Goal: Task Accomplishment & Management: Complete application form

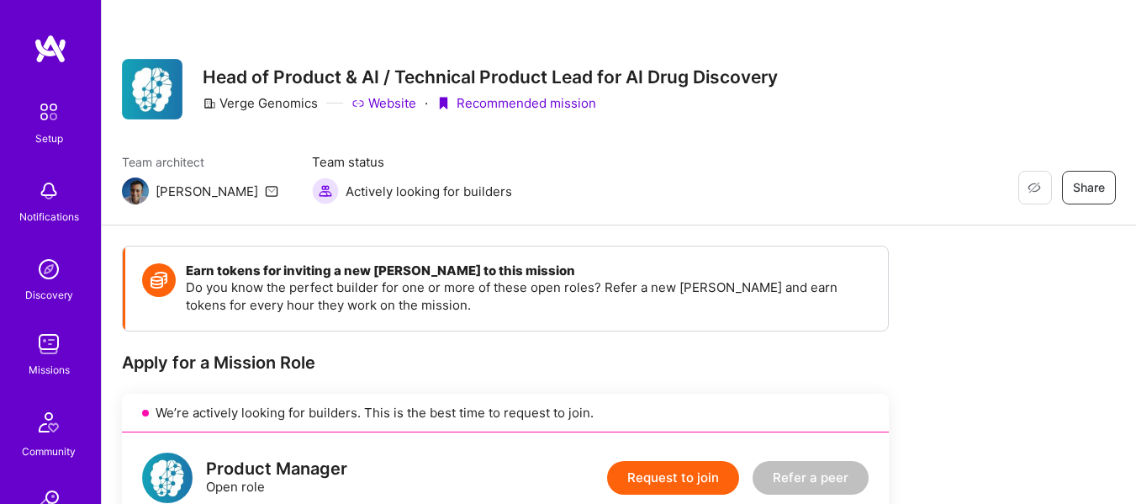
click at [40, 346] on img at bounding box center [49, 344] width 34 height 34
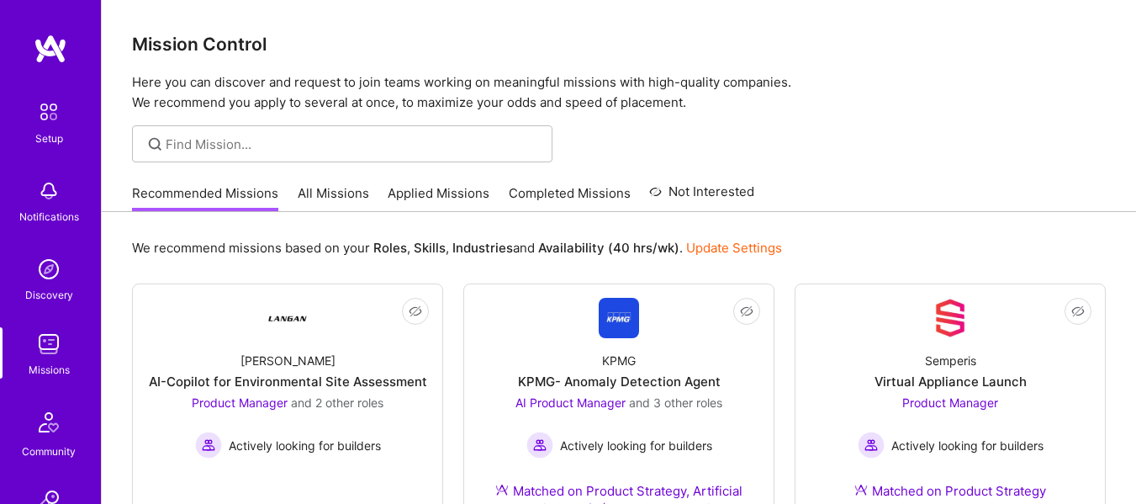
click at [42, 352] on img at bounding box center [49, 344] width 34 height 34
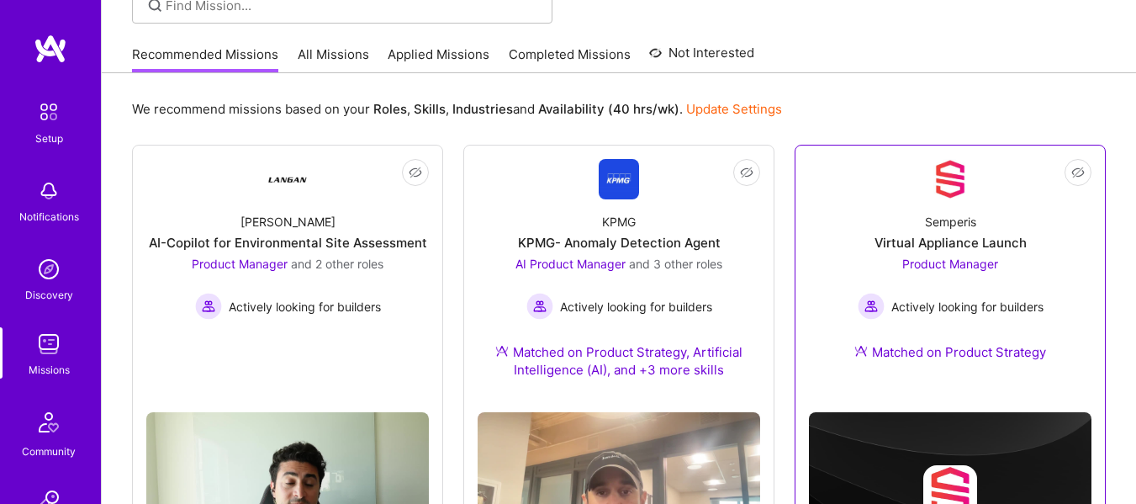
scroll to position [140, 0]
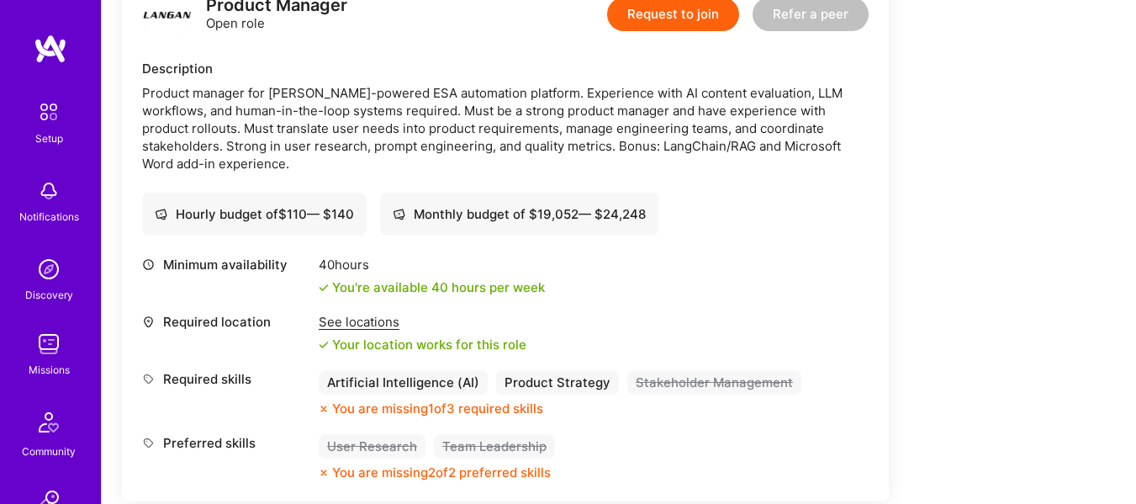
scroll to position [464, 0]
click at [458, 214] on div "Monthly budget of $ 19,052 — $ 24,248" at bounding box center [519, 213] width 253 height 18
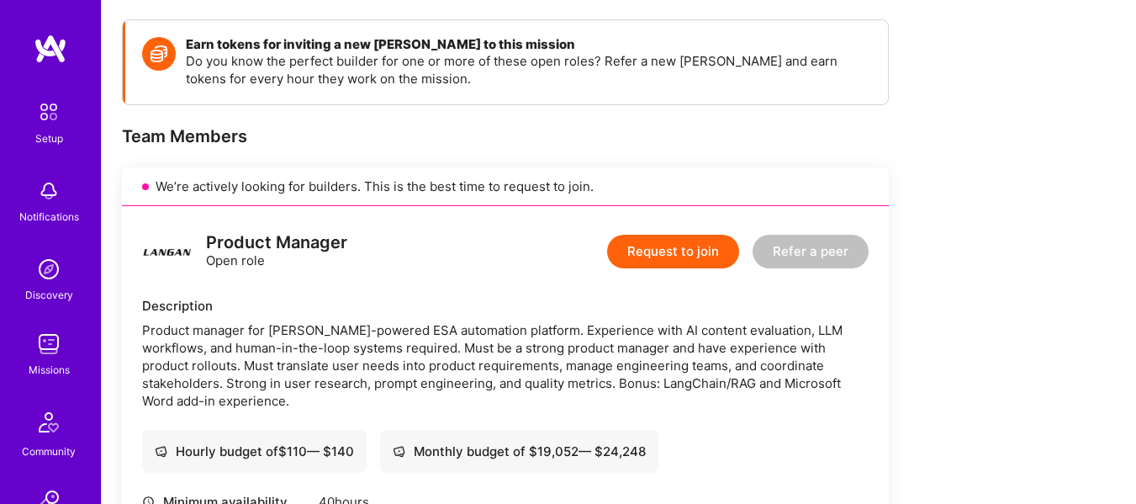
scroll to position [225, 0]
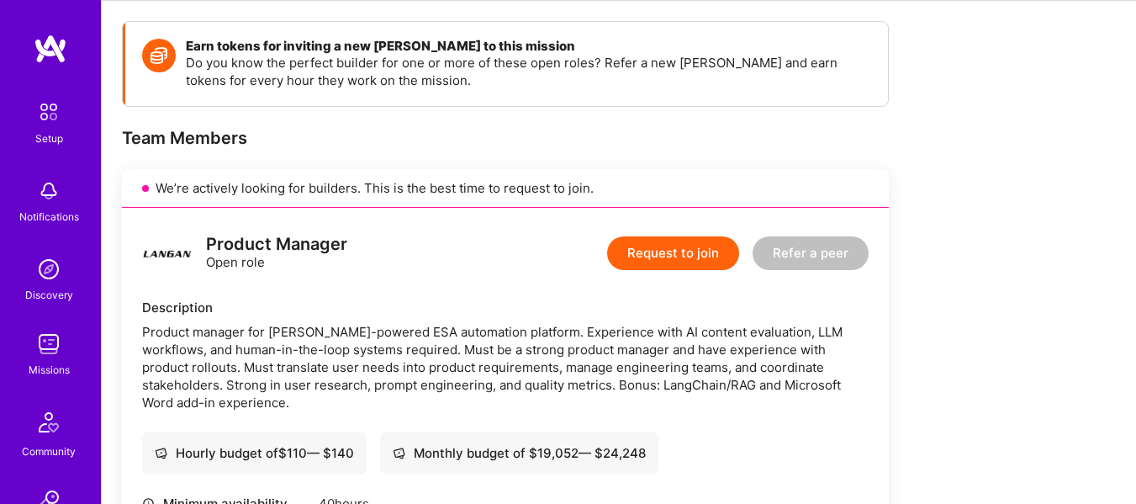
click at [690, 234] on div "Request to join Refer a peer" at bounding box center [738, 253] width 262 height 50
click at [680, 253] on button "Request to join" at bounding box center [673, 253] width 132 height 34
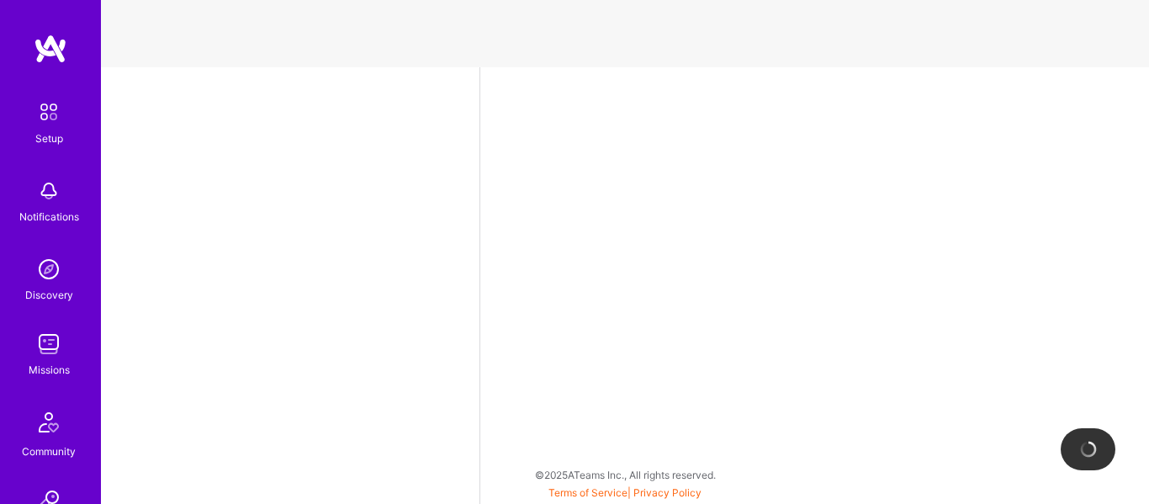
select select "US"
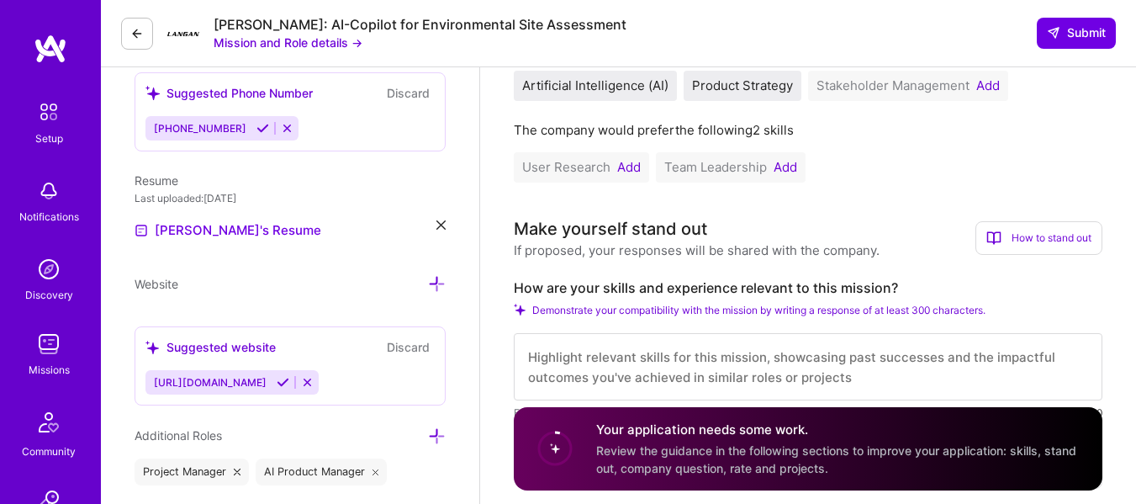
scroll to position [440, 0]
click at [627, 167] on button "Add" at bounding box center [629, 167] width 24 height 13
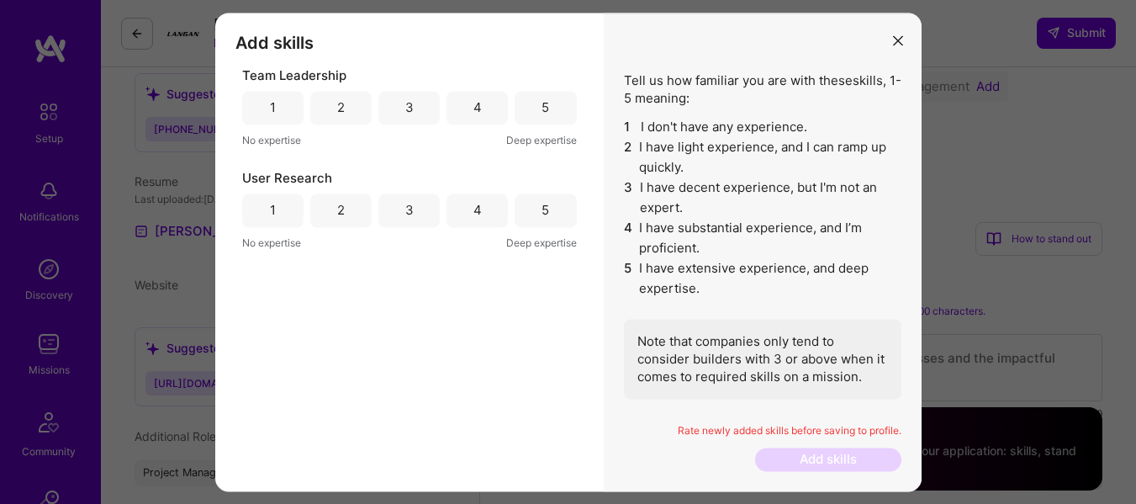
click at [555, 100] on div "5" at bounding box center [545, 108] width 61 height 34
click at [541, 211] on div "5" at bounding box center [545, 210] width 61 height 34
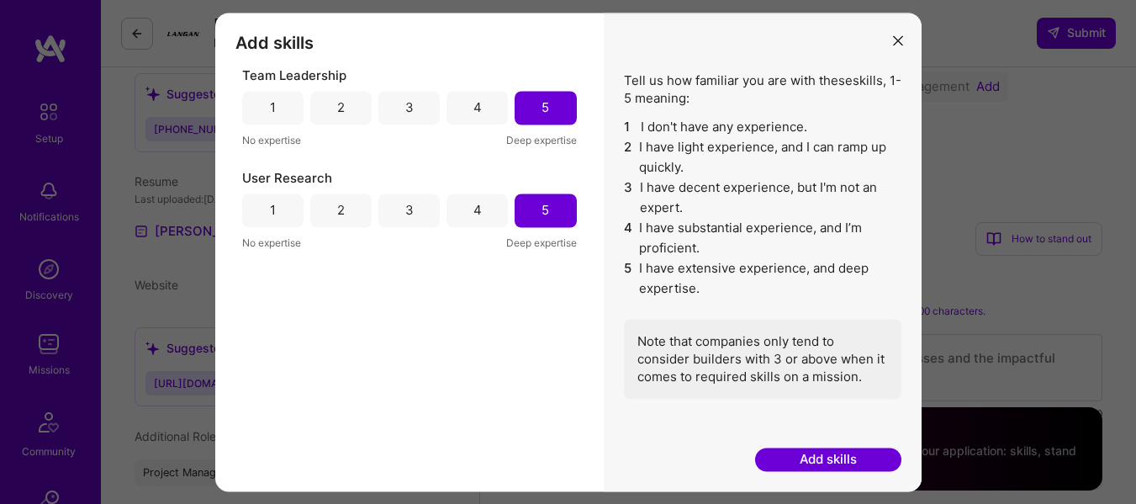
click at [796, 457] on button "Add skills" at bounding box center [828, 459] width 146 height 23
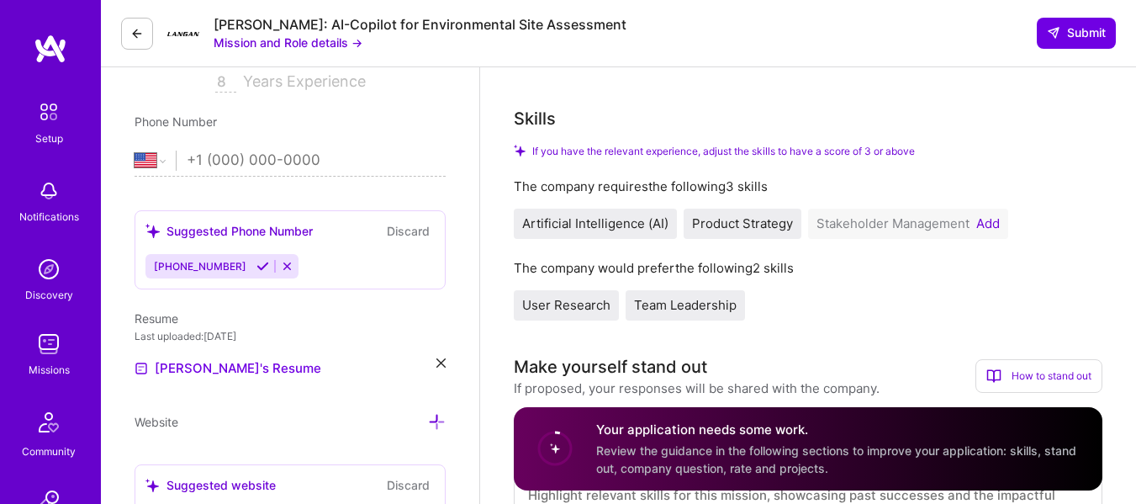
scroll to position [302, 0]
click at [990, 215] on div "Stakeholder Management Add" at bounding box center [908, 224] width 200 height 30
click at [990, 219] on button "Add" at bounding box center [988, 224] width 24 height 13
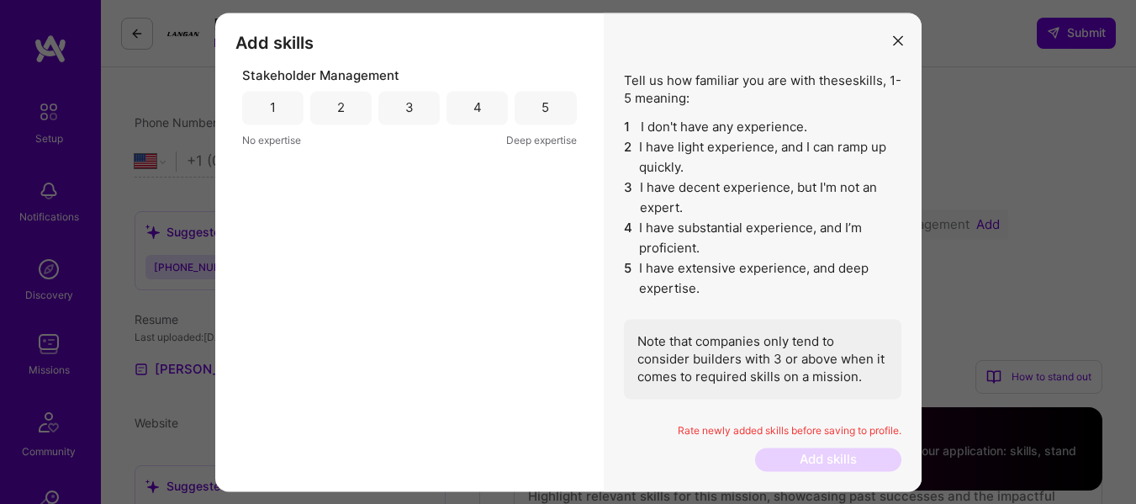
click at [542, 119] on div "5" at bounding box center [545, 108] width 61 height 34
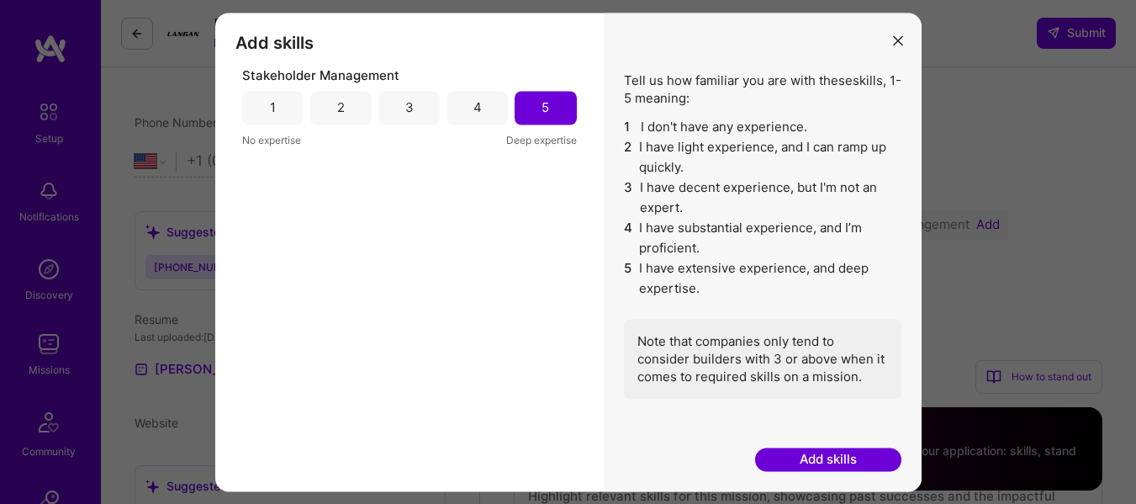
click at [825, 450] on button "Add skills" at bounding box center [828, 459] width 146 height 23
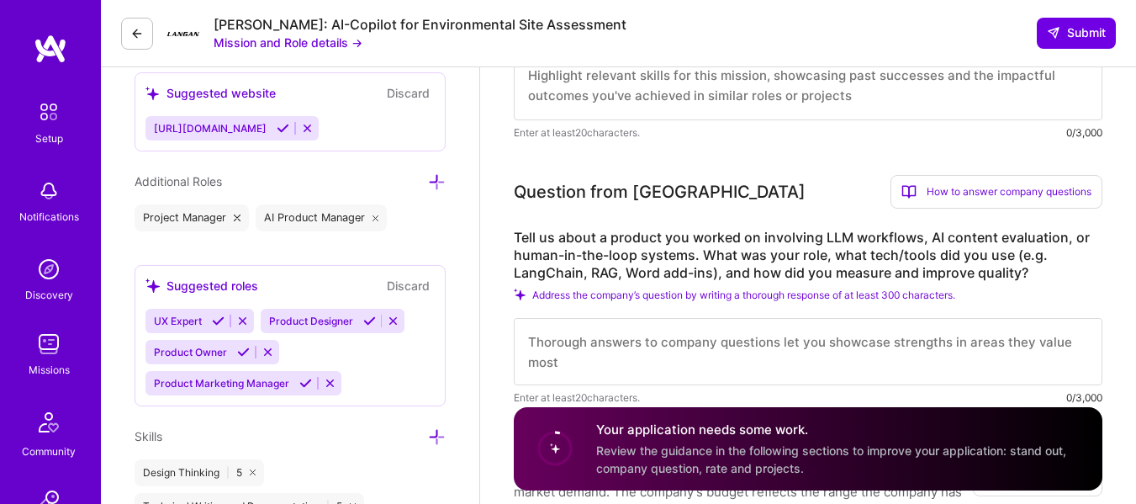
scroll to position [697, 0]
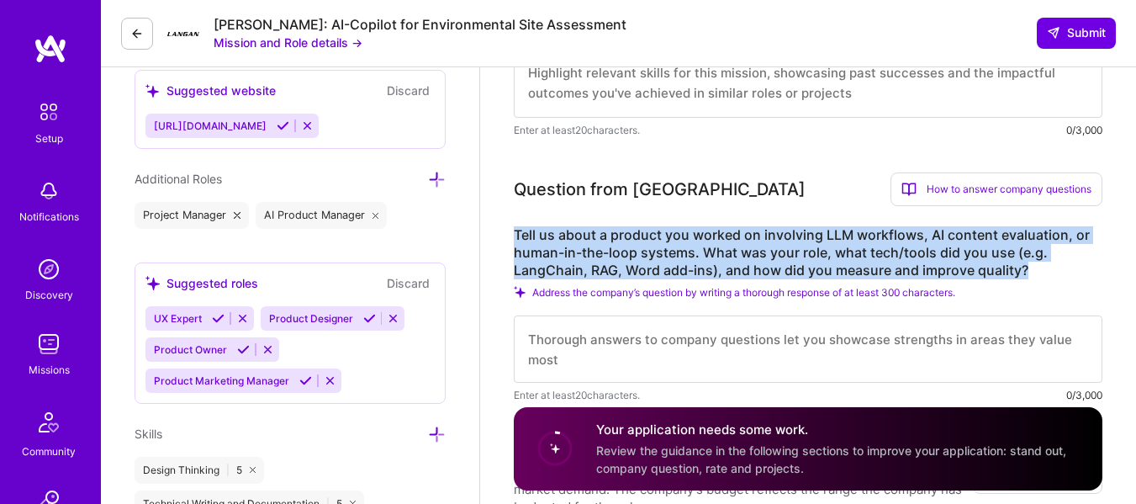
drag, startPoint x: 515, startPoint y: 231, endPoint x: 1029, endPoint y: 273, distance: 516.4
click at [1029, 273] on label "Tell us about a product you worked on involving LLM workflows, AI content evalu…" at bounding box center [808, 252] width 589 height 53
copy label "Tell us about a product you worked on involving LLM workflows, AI content evalu…"
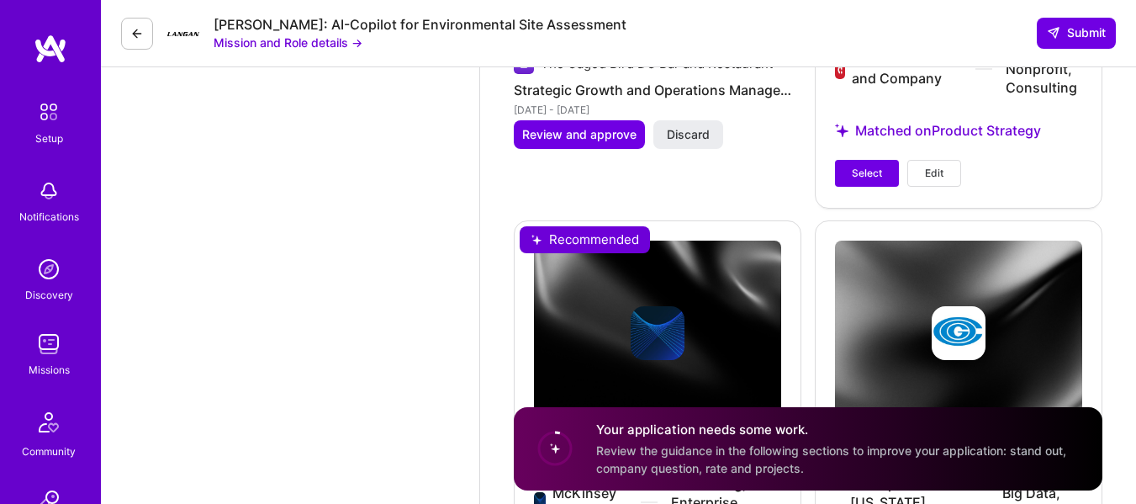
scroll to position [2890, 0]
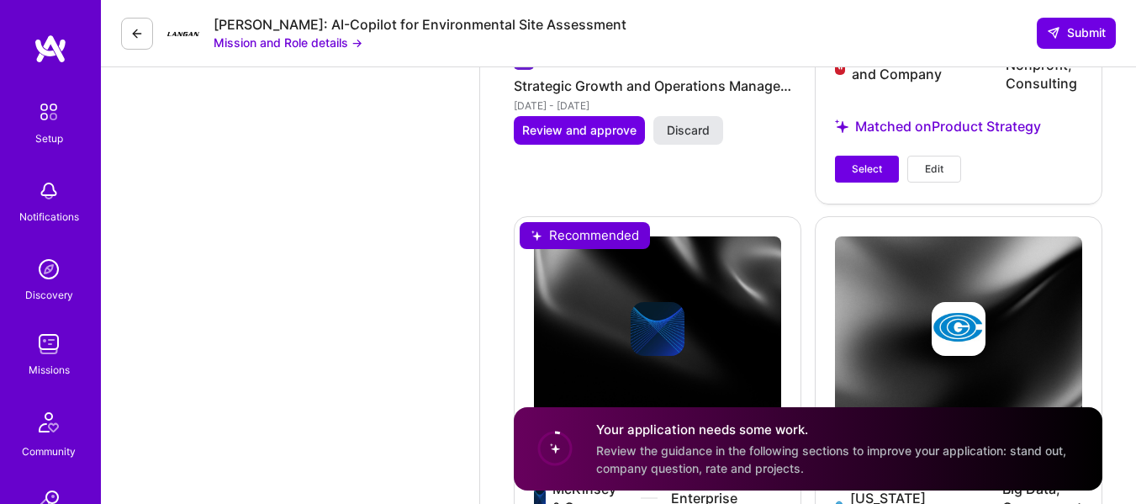
click at [706, 139] on span "Discard" at bounding box center [688, 130] width 43 height 17
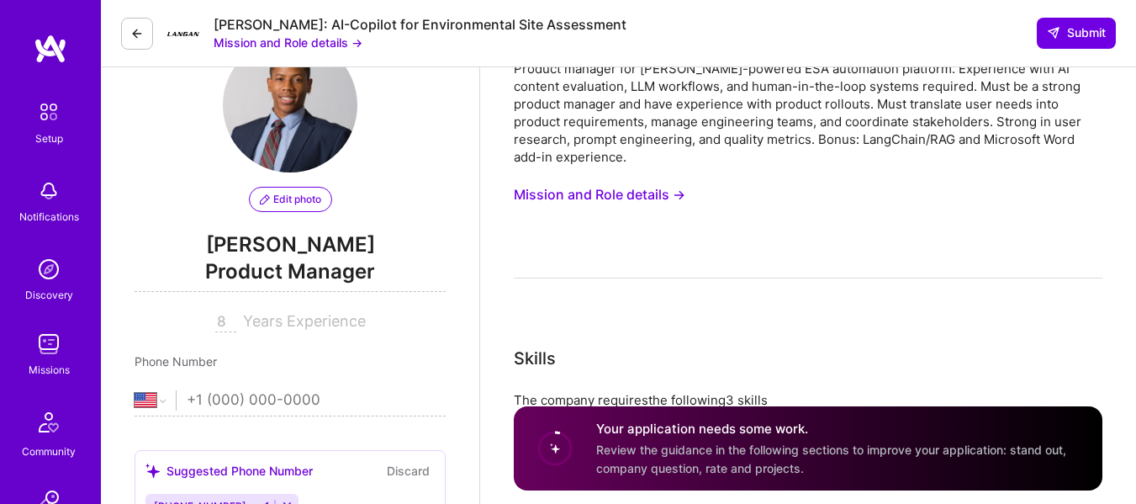
scroll to position [0, 0]
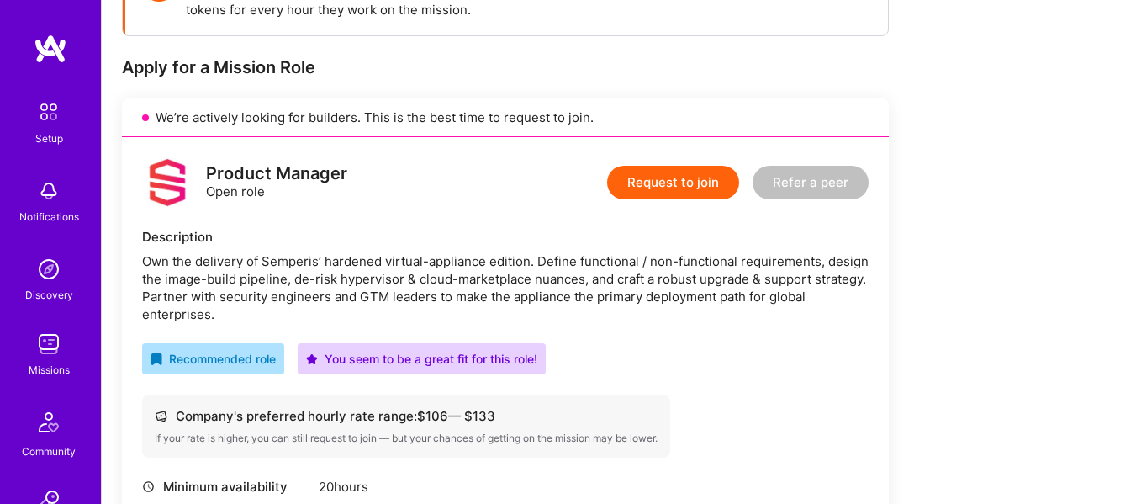
scroll to position [262, 0]
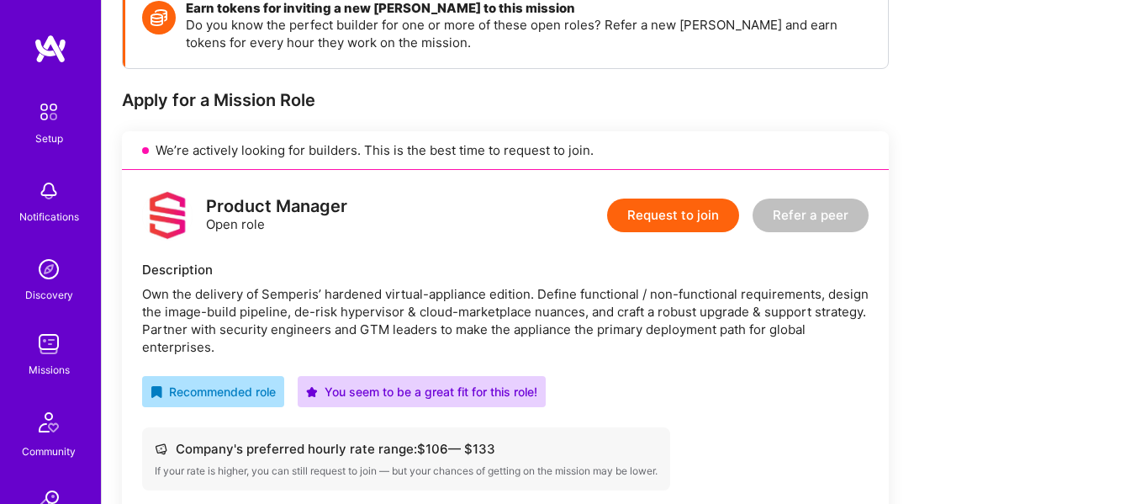
click at [669, 218] on button "Request to join" at bounding box center [673, 215] width 132 height 34
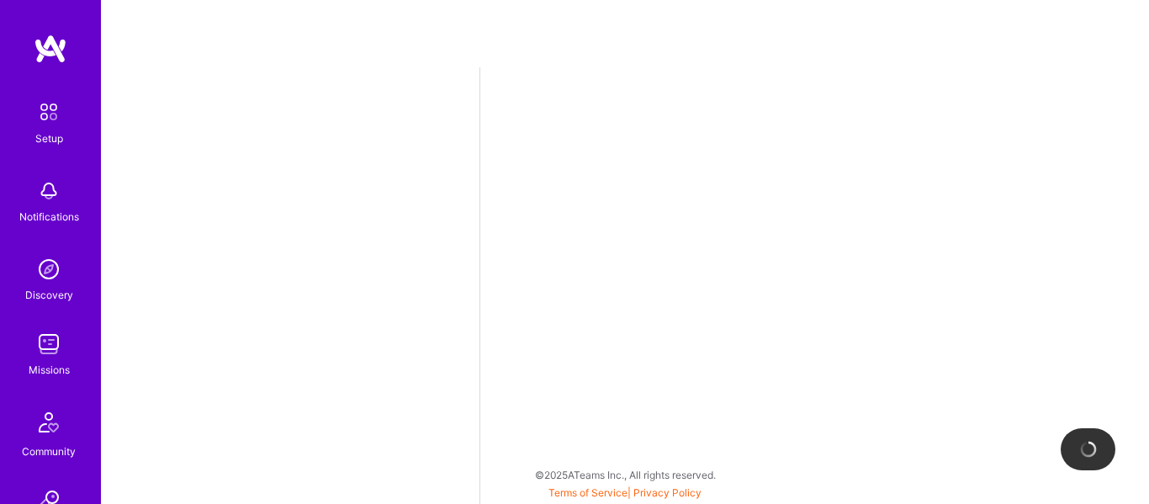
select select "US"
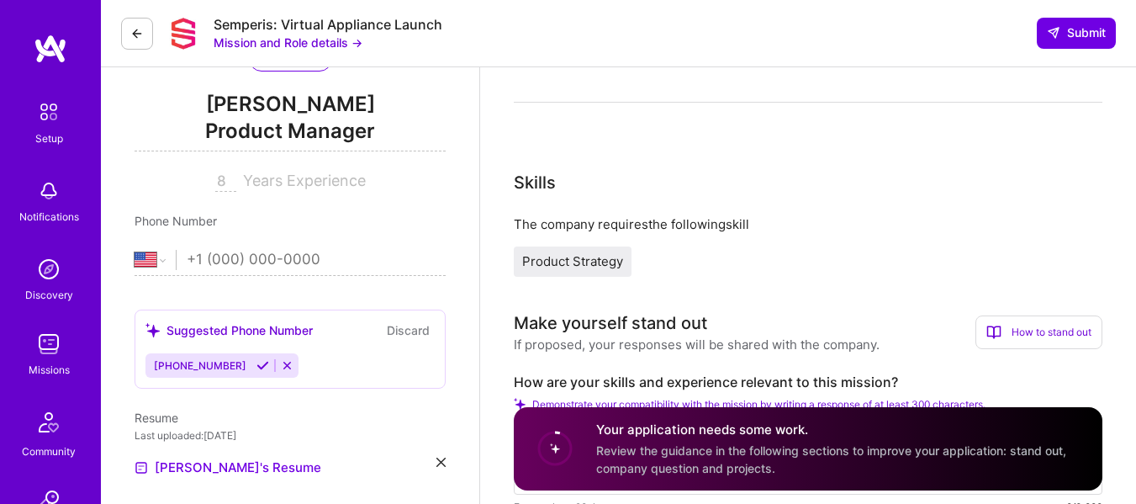
scroll to position [352, 0]
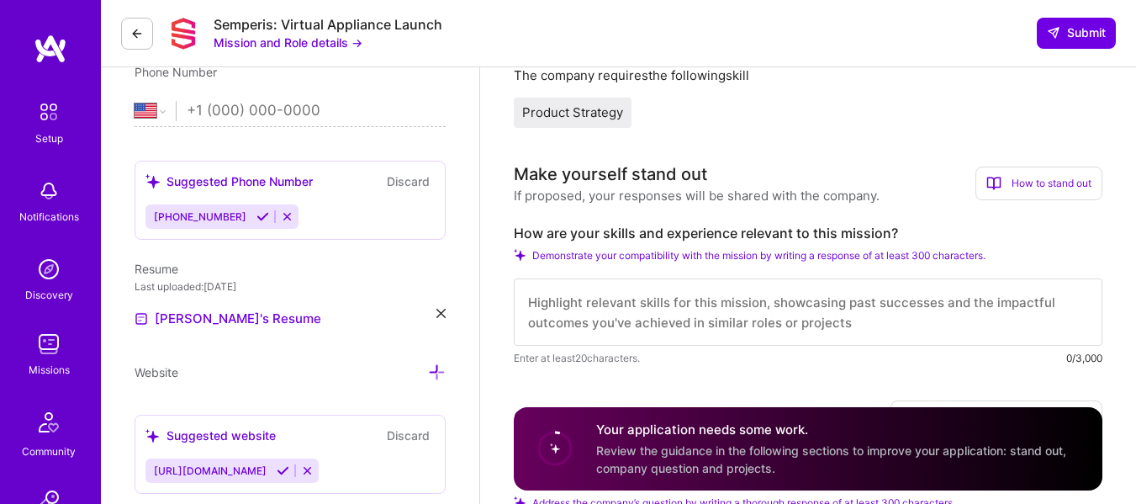
click at [586, 98] on div "Product Strategy" at bounding box center [573, 113] width 118 height 30
click at [585, 104] on span "Product Strategy" at bounding box center [572, 112] width 101 height 16
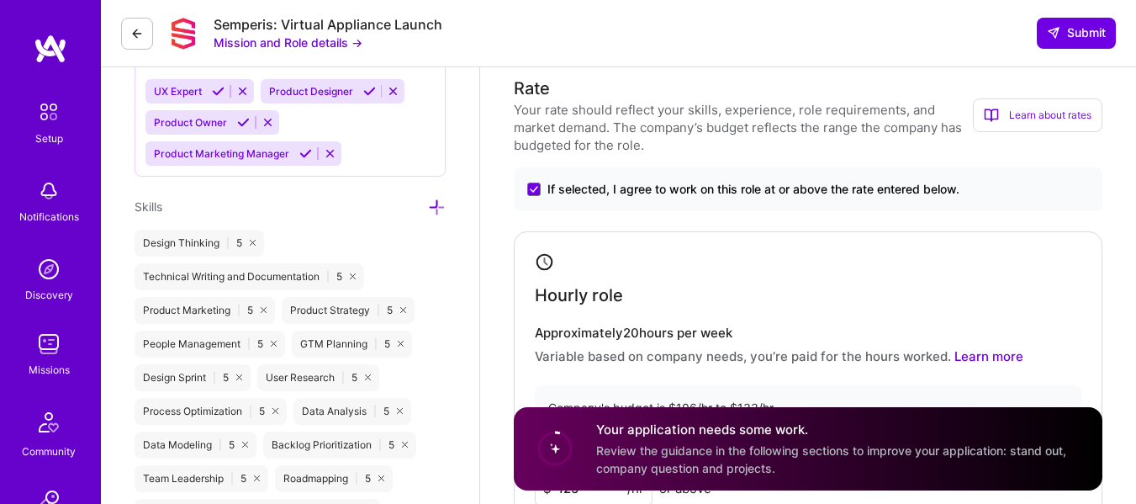
scroll to position [925, 0]
